Goal: Transaction & Acquisition: Purchase product/service

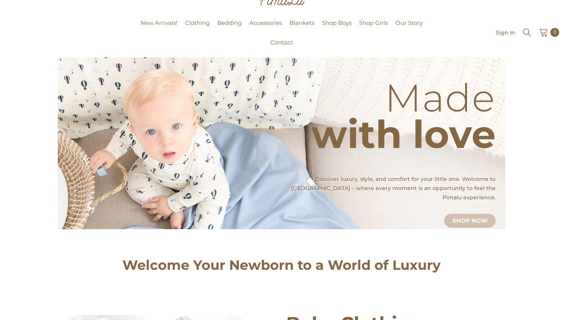
scroll to position [15, 0]
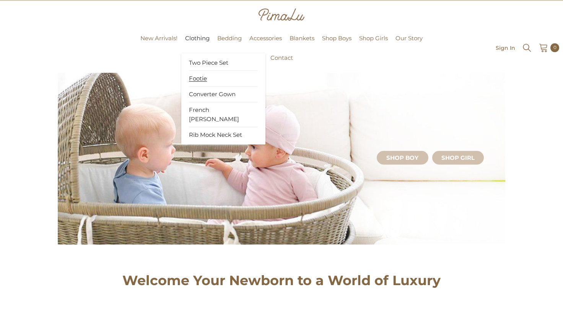
click at [202, 78] on span "Footie" at bounding box center [198, 79] width 18 height 8
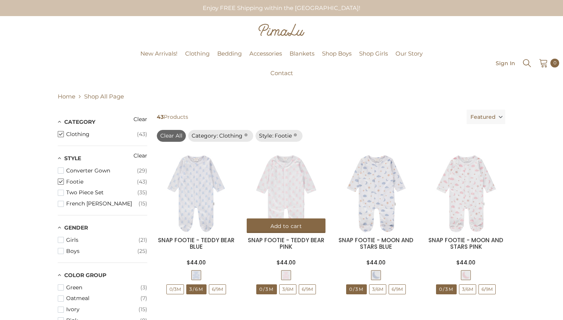
scroll to position [15, 0]
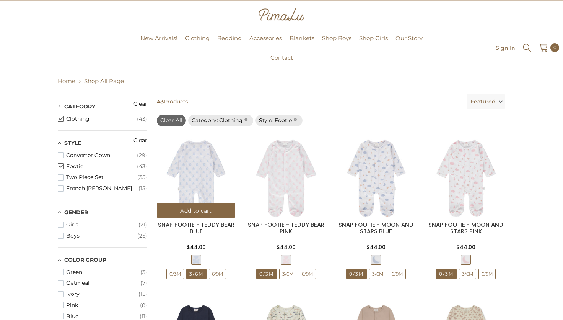
click at [202, 178] on img at bounding box center [196, 178] width 78 height 78
